Goal: Transaction & Acquisition: Download file/media

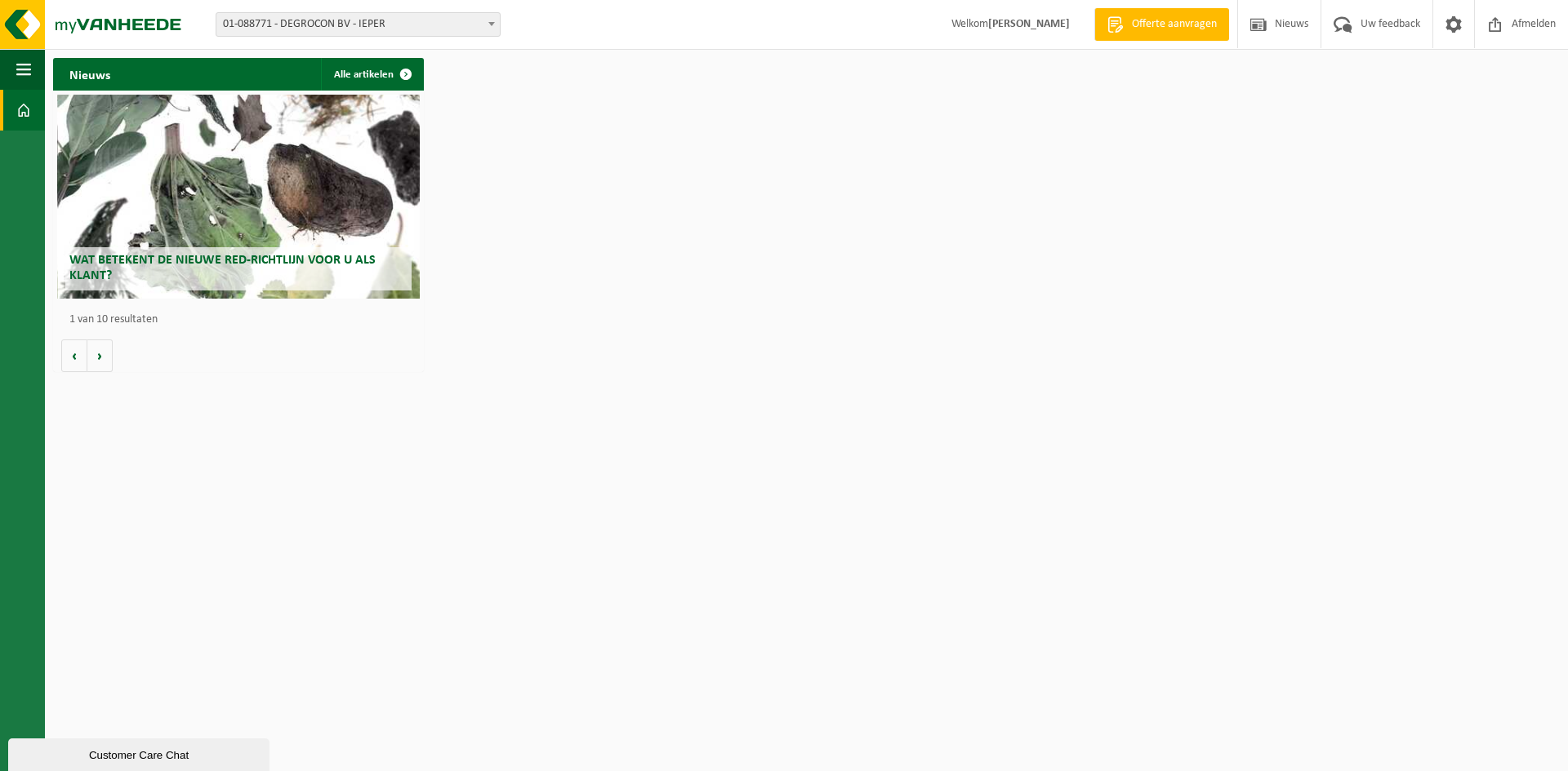
click at [419, 26] on span "01-088771 - DEGROCON BV - IEPER" at bounding box center [358, 23] width 284 height 22
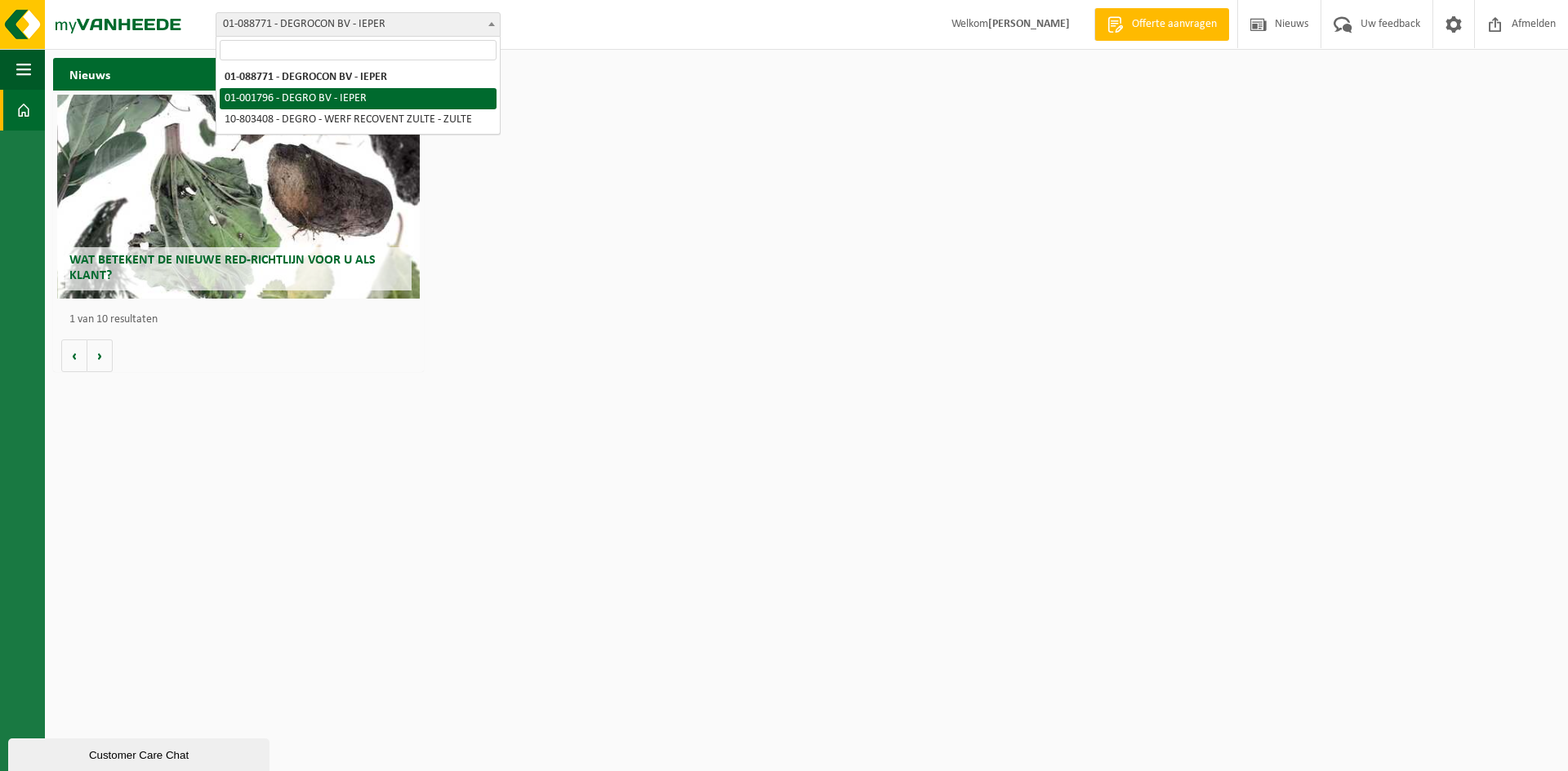
select select "36035"
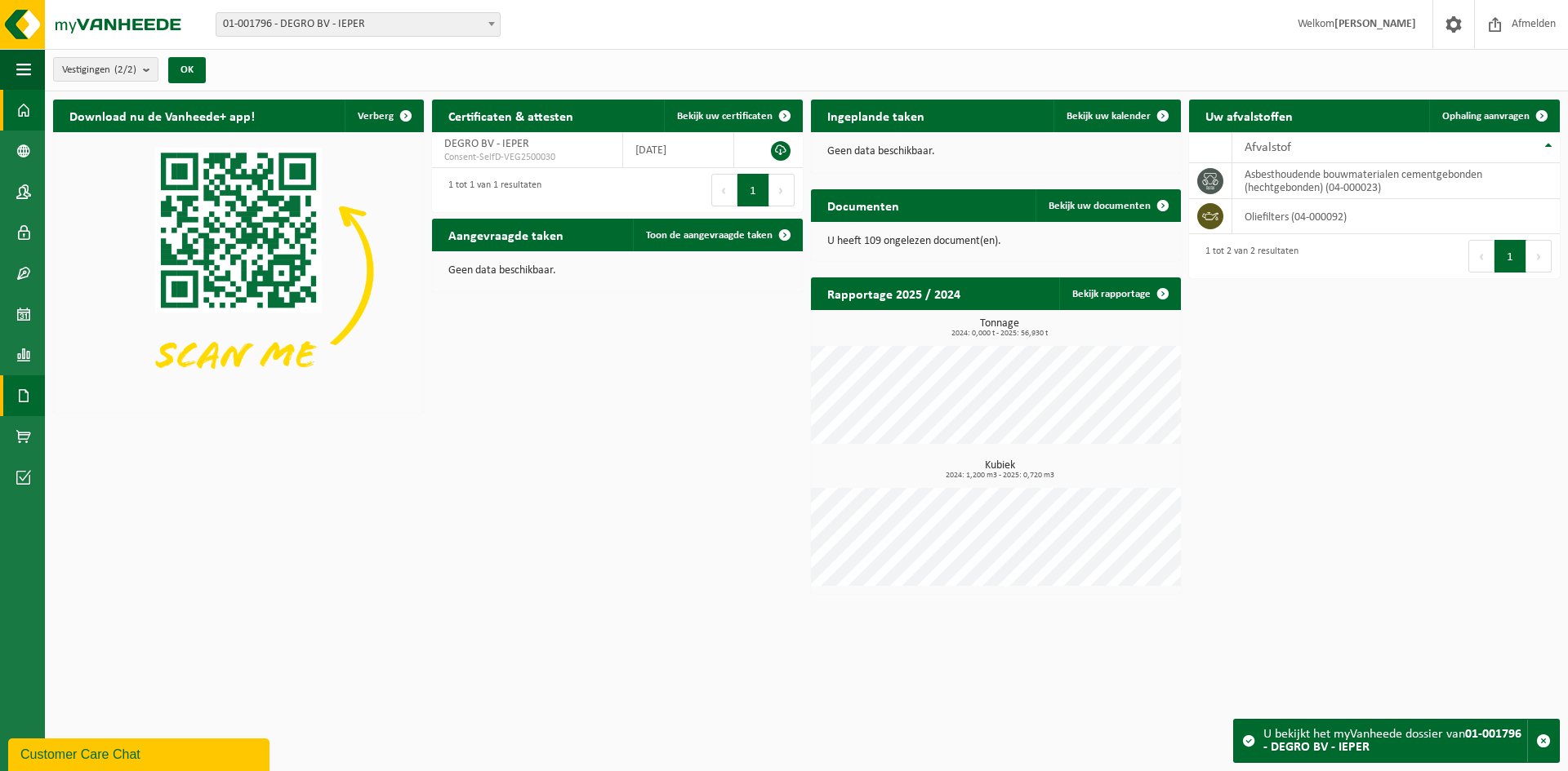
click at [22, 392] on span at bounding box center [23, 396] width 15 height 41
click at [111, 429] on span "Documenten" at bounding box center [125, 431] width 60 height 31
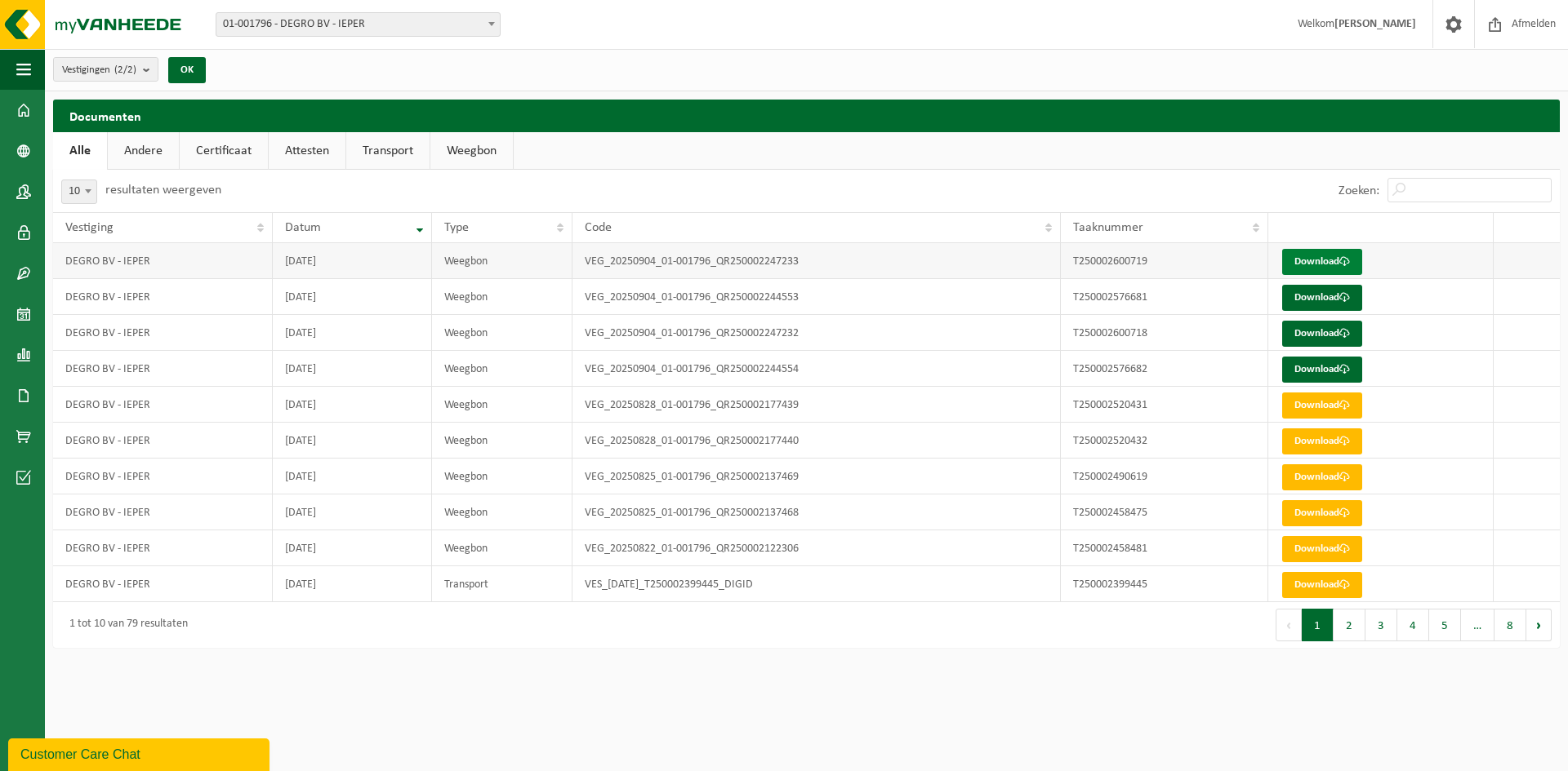
click at [1340, 263] on link "Download" at bounding box center [1321, 261] width 80 height 26
click at [1323, 298] on link "Download" at bounding box center [1321, 297] width 80 height 26
click at [1321, 332] on link "Download" at bounding box center [1321, 333] width 80 height 26
click at [1332, 373] on link "Download" at bounding box center [1321, 369] width 80 height 26
